Goal: Check status: Check status

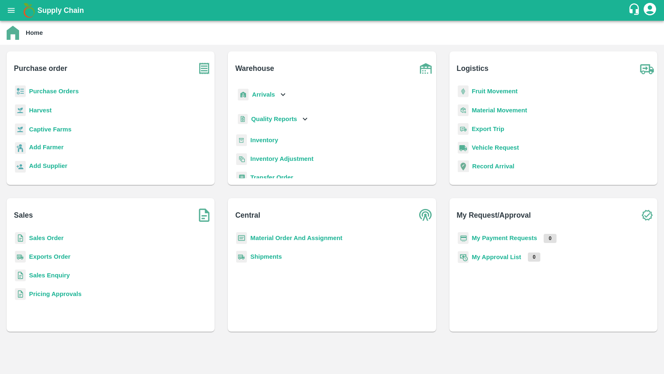
click at [55, 235] on b "Sales Order" at bounding box center [46, 238] width 34 height 7
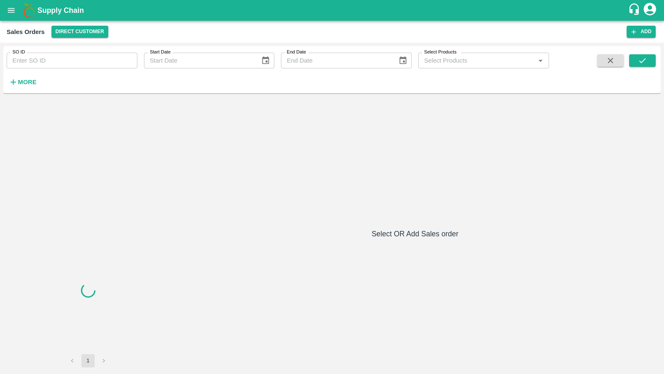
click at [93, 69] on div "SO ID SO ID Start Date Start Date End Date End Date Select Products Select Prod…" at bounding box center [274, 67] width 549 height 43
click at [87, 62] on input "SO ID" at bounding box center [72, 61] width 131 height 16
paste input "603969"
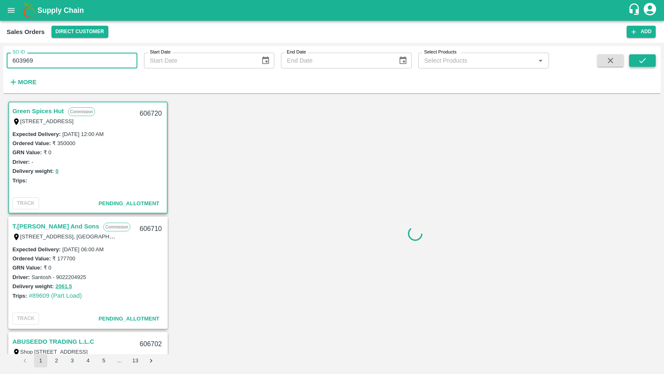
type input "603969"
click at [644, 65] on button "submit" at bounding box center [642, 60] width 27 height 12
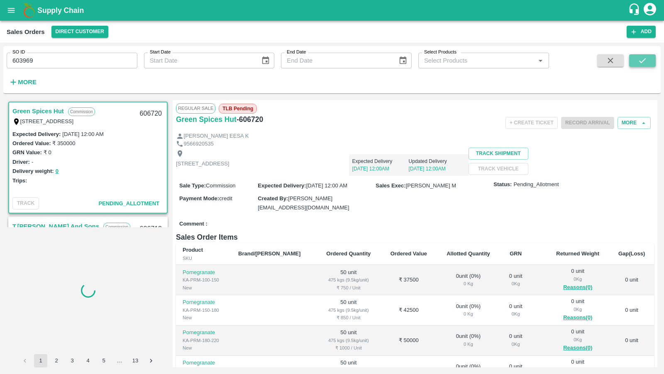
click at [643, 58] on icon "submit" at bounding box center [642, 60] width 9 height 9
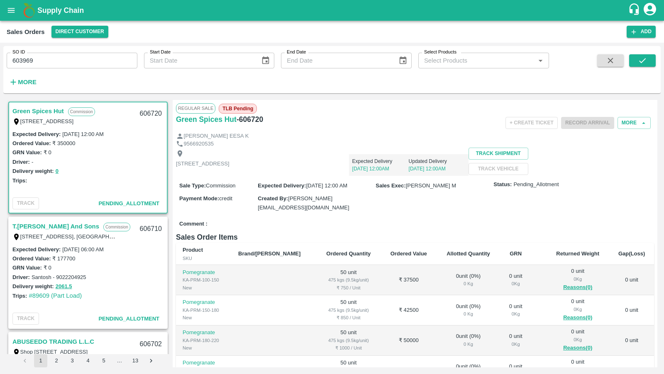
scroll to position [1, 0]
click at [638, 52] on div "SO ID 603969 SO ID Start Date Start Date End Date End Date Select Products Sele…" at bounding box center [332, 69] width 658 height 41
click at [638, 55] on button "submit" at bounding box center [642, 60] width 27 height 12
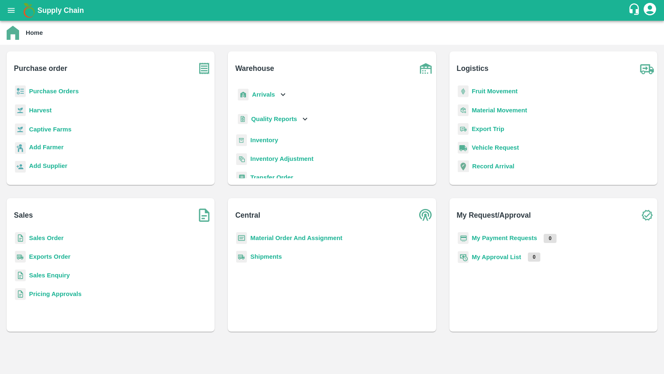
click at [46, 239] on b "Sales Order" at bounding box center [46, 238] width 34 height 7
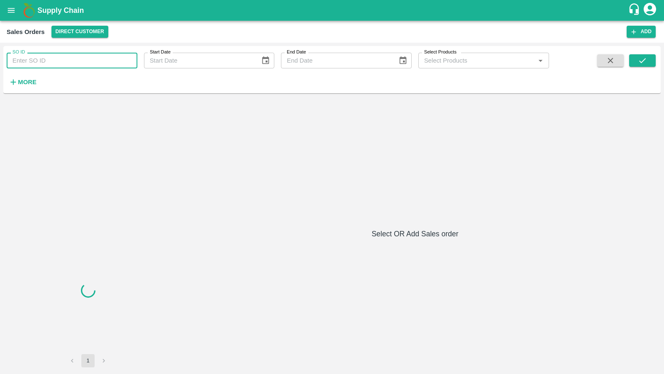
click at [107, 68] on input "SO ID" at bounding box center [72, 61] width 131 height 16
paste input "603969"
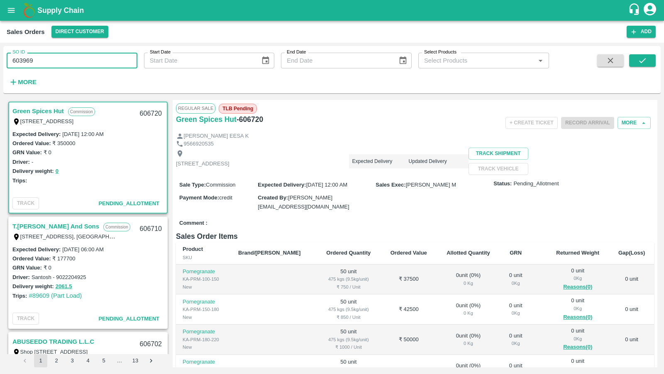
type input "603969"
click at [646, 67] on span at bounding box center [642, 71] width 27 height 34
click at [646, 69] on span at bounding box center [642, 71] width 27 height 34
click at [645, 61] on icon "submit" at bounding box center [642, 60] width 9 height 9
